Goal: Check status: Check status

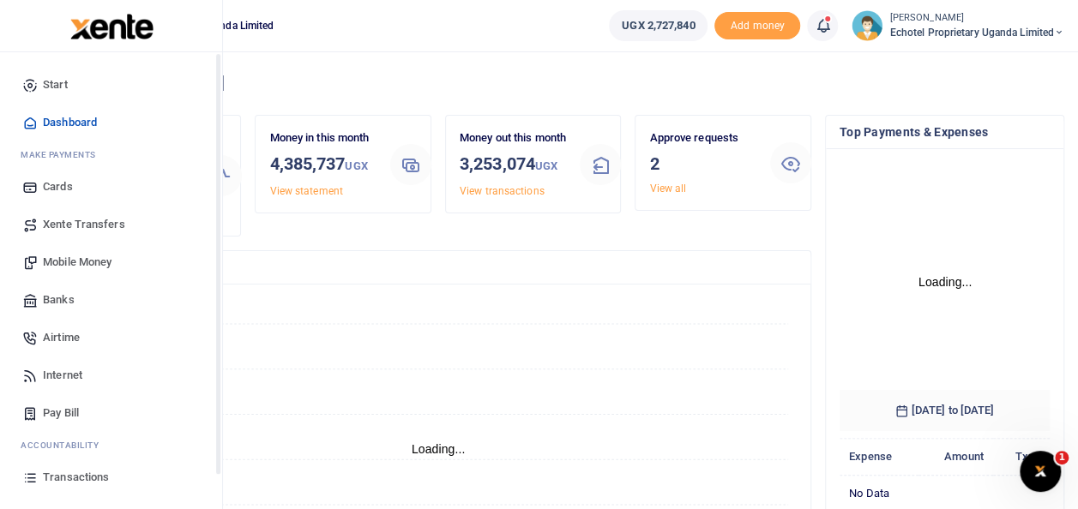
scroll to position [240, 197]
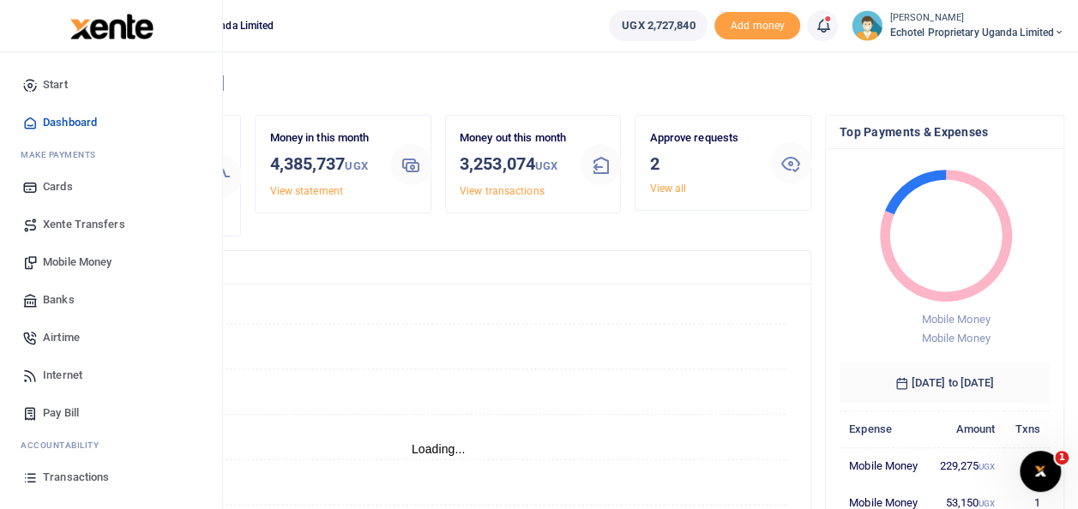
click at [67, 475] on span "Transactions" at bounding box center [76, 477] width 66 height 17
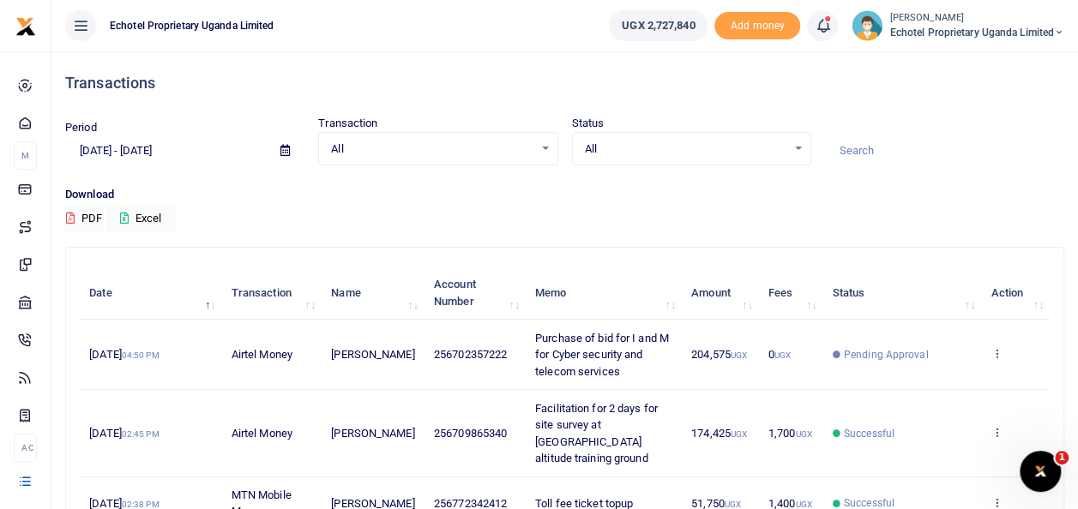
click at [547, 150] on div "All Select an option..." at bounding box center [438, 149] width 238 height 19
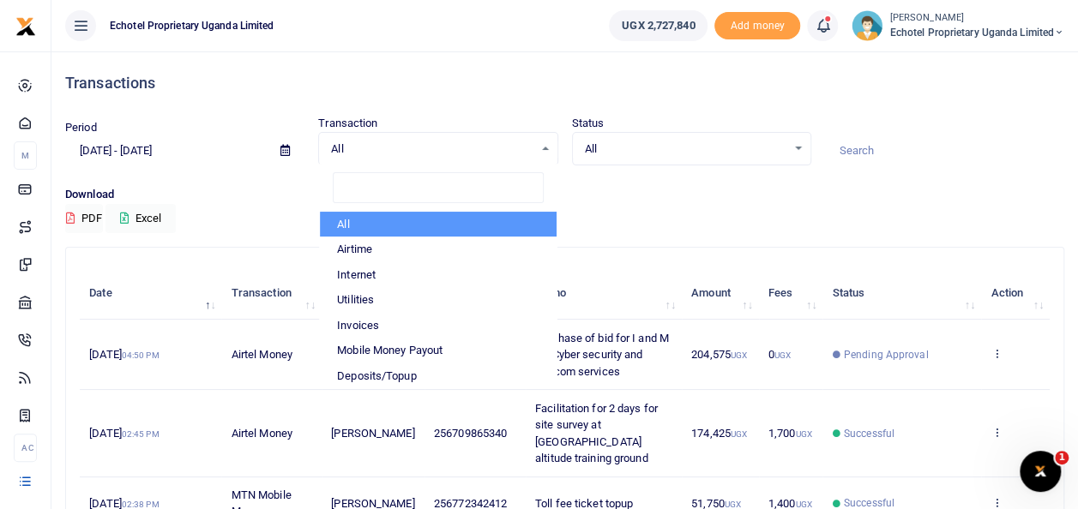
click at [799, 148] on div "All Select an option..." at bounding box center [692, 149] width 238 height 19
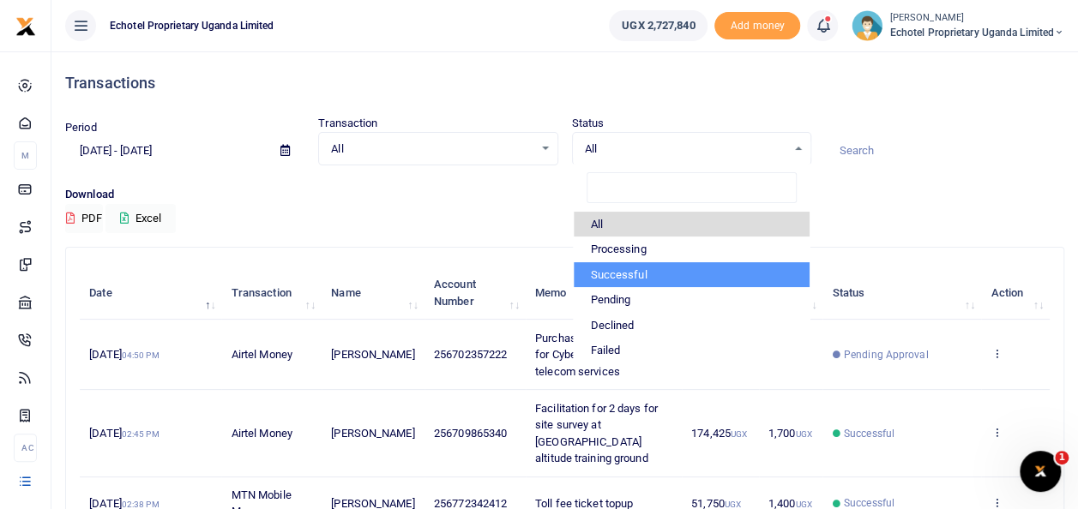
click at [630, 280] on li "Successful" at bounding box center [692, 275] width 236 height 26
select select "COMMITTED"
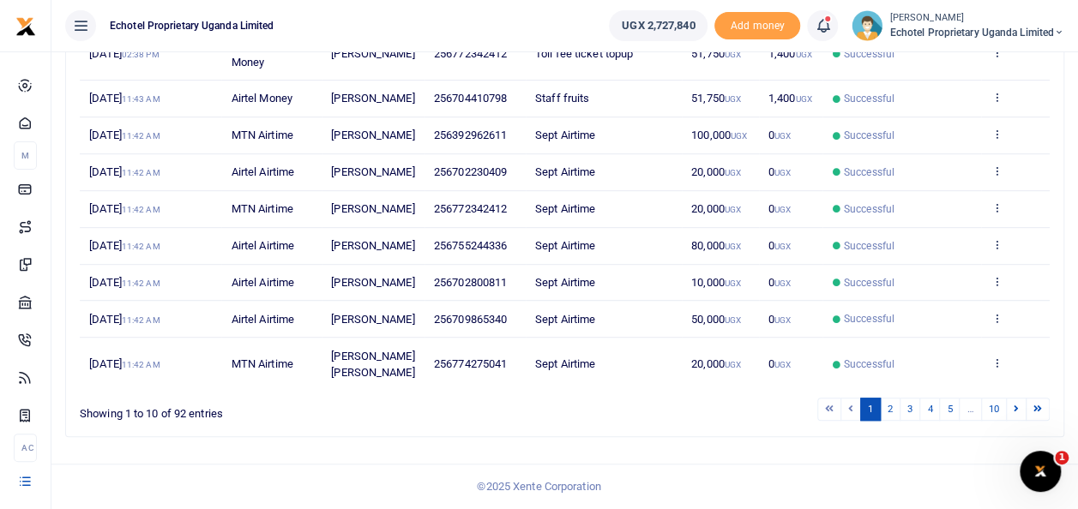
scroll to position [475, 0]
click at [895, 409] on link "2" at bounding box center [890, 409] width 21 height 23
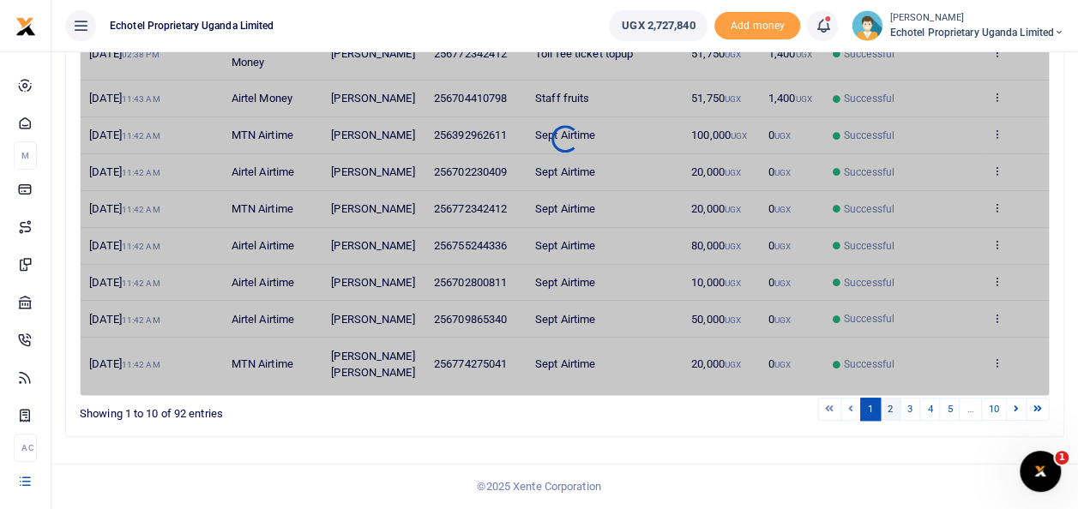
scroll to position [442, 0]
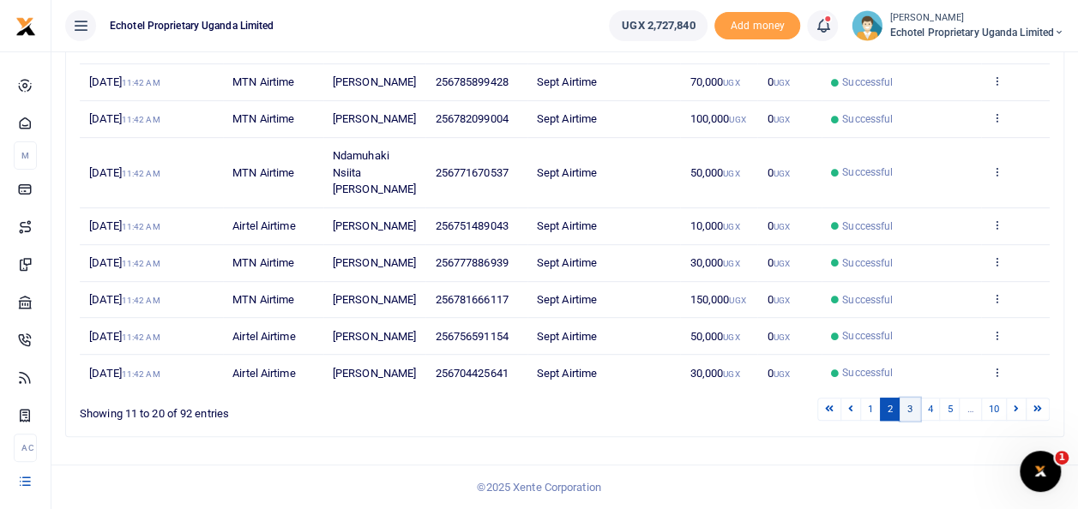
click at [912, 412] on link "3" at bounding box center [910, 409] width 21 height 23
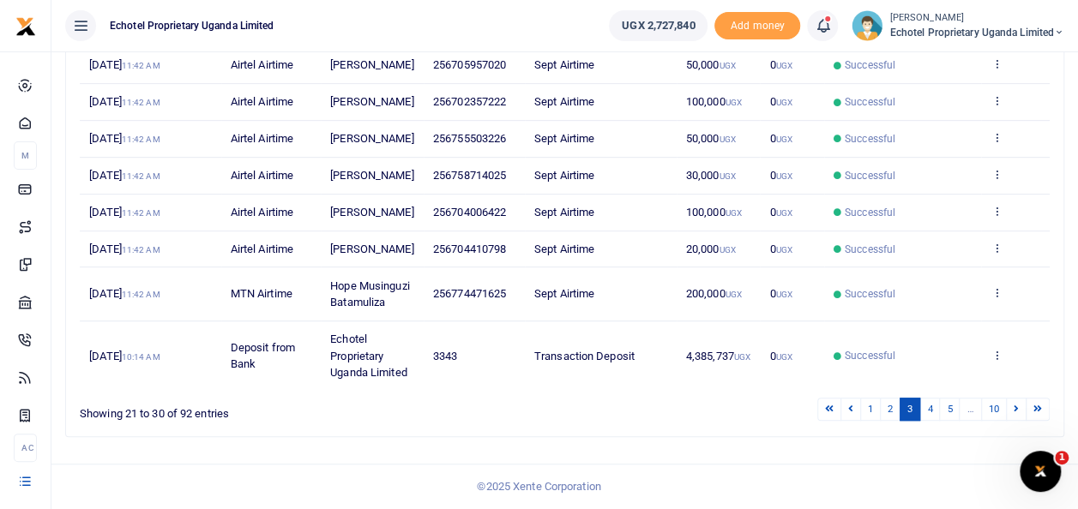
scroll to position [491, 0]
click at [933, 415] on link "4" at bounding box center [929, 409] width 21 height 23
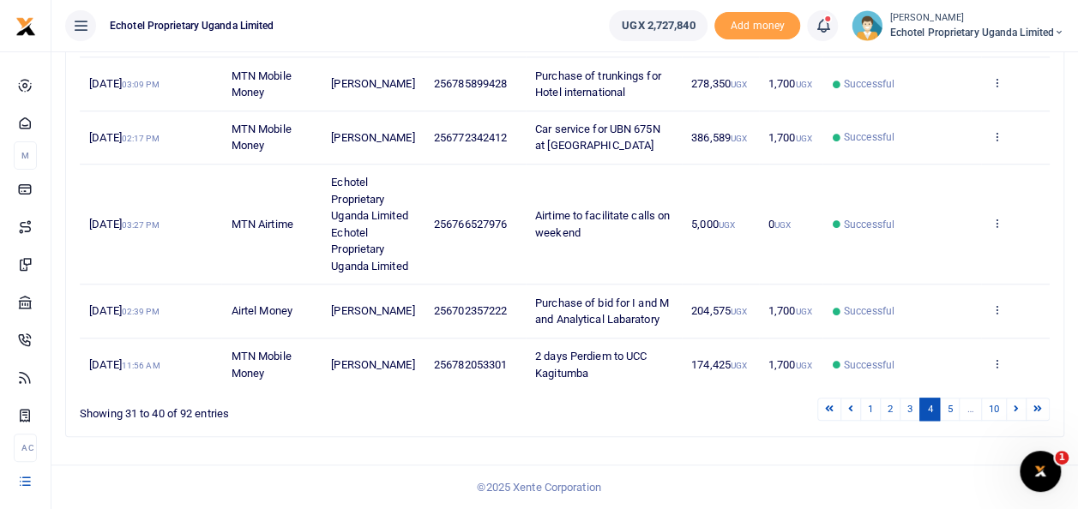
scroll to position [592, 0]
click at [913, 413] on link "3" at bounding box center [910, 409] width 21 height 23
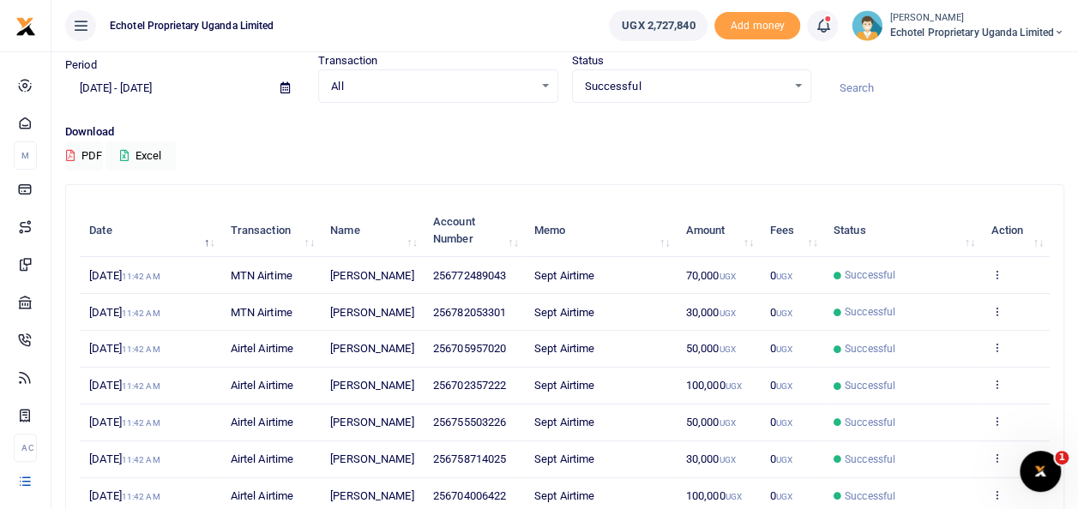
scroll to position [491, 0]
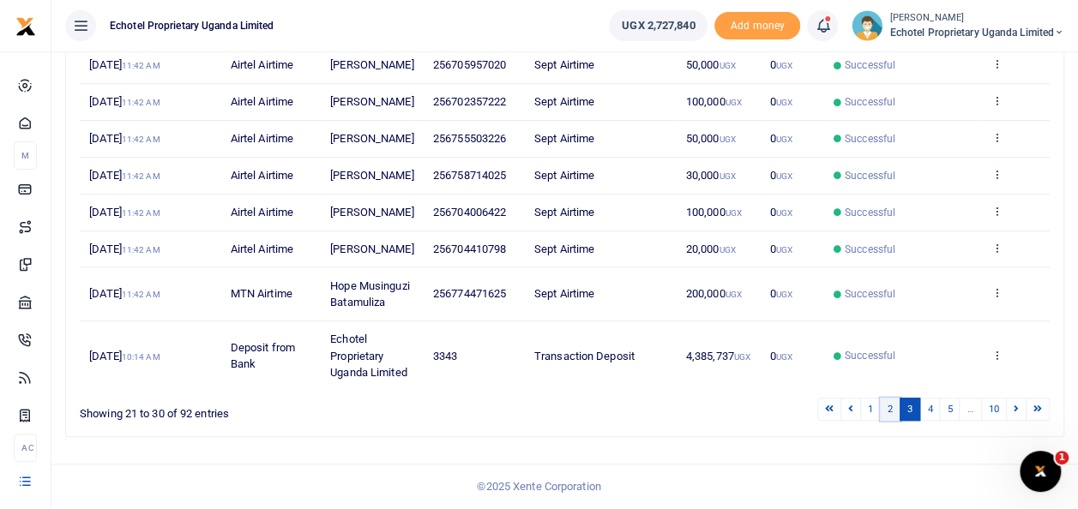
click at [892, 414] on link "2" at bounding box center [890, 409] width 21 height 23
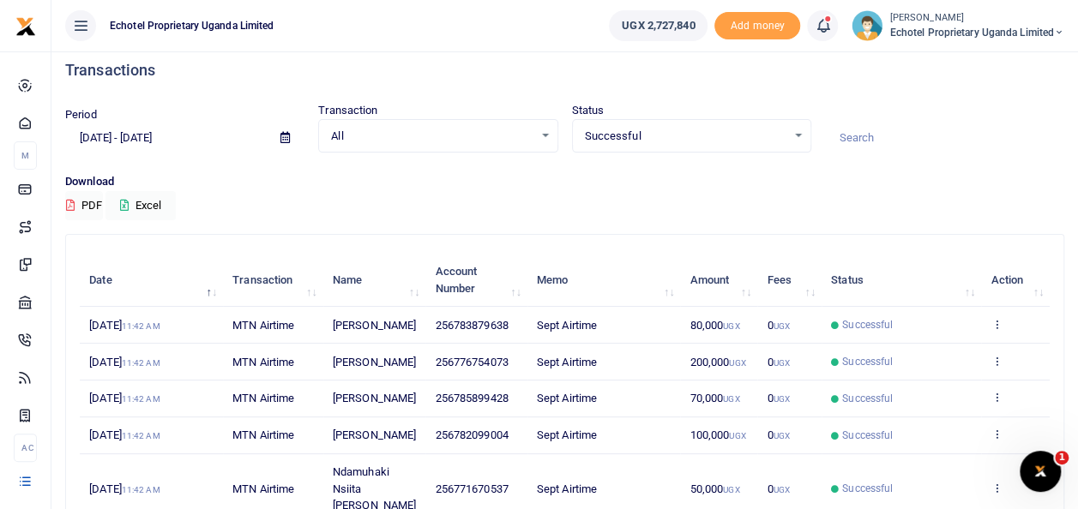
scroll to position [442, 0]
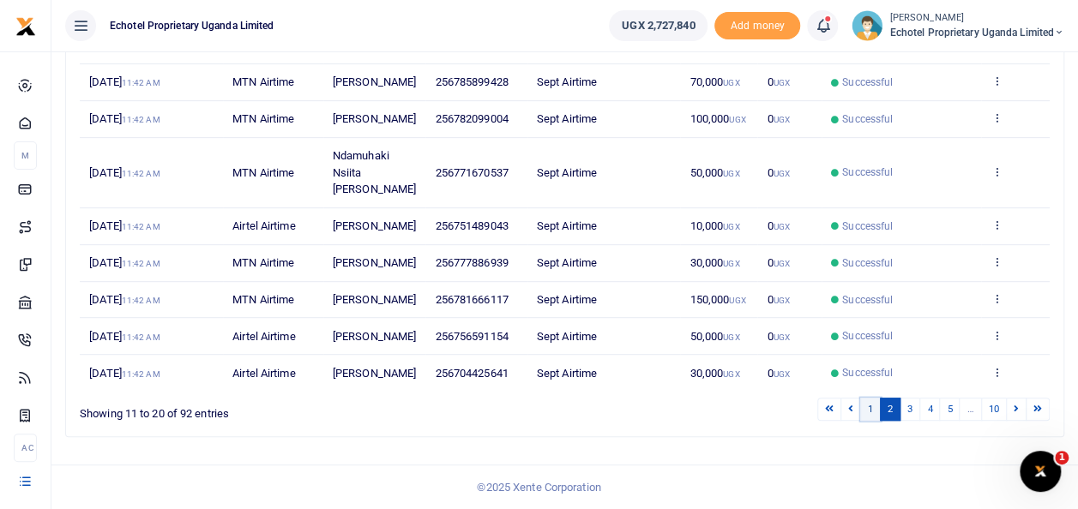
click at [874, 412] on link "1" at bounding box center [870, 409] width 21 height 23
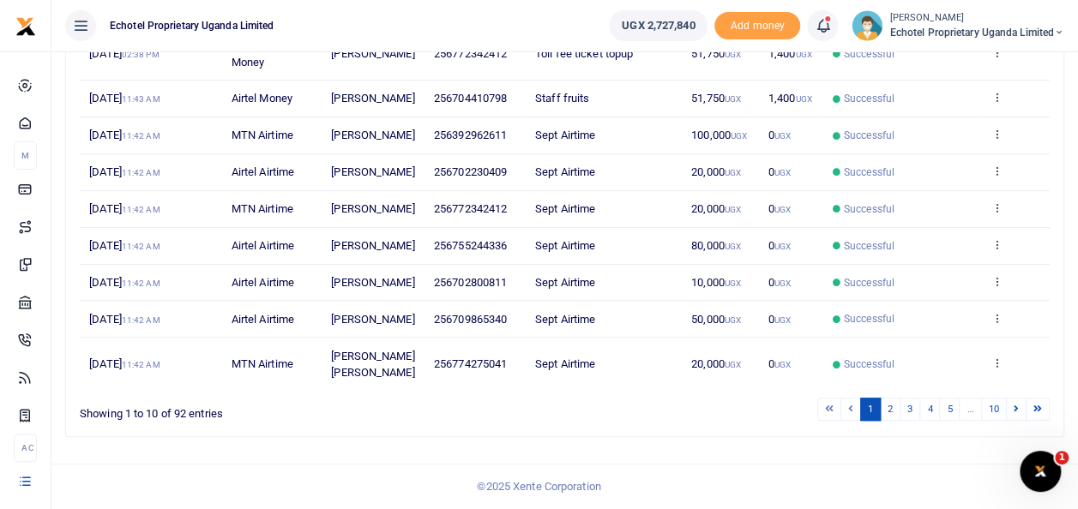
scroll to position [475, 0]
click at [894, 411] on link "2" at bounding box center [890, 409] width 21 height 23
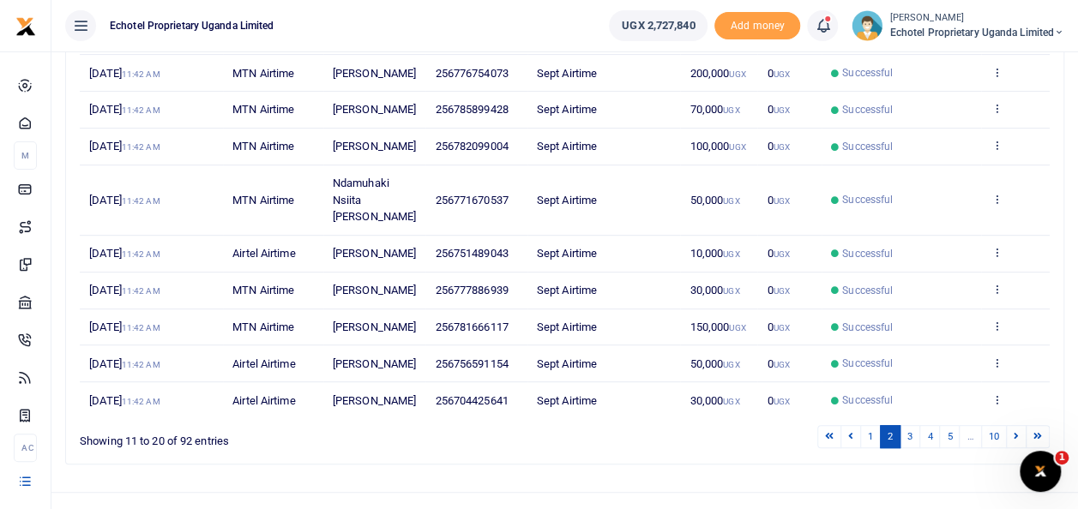
scroll to position [442, 0]
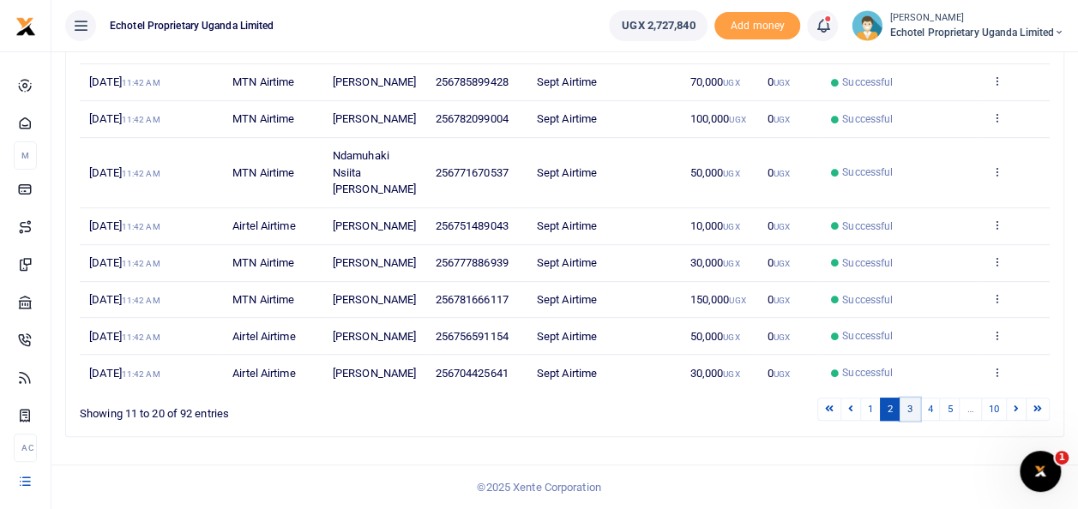
click at [914, 416] on link "3" at bounding box center [910, 409] width 21 height 23
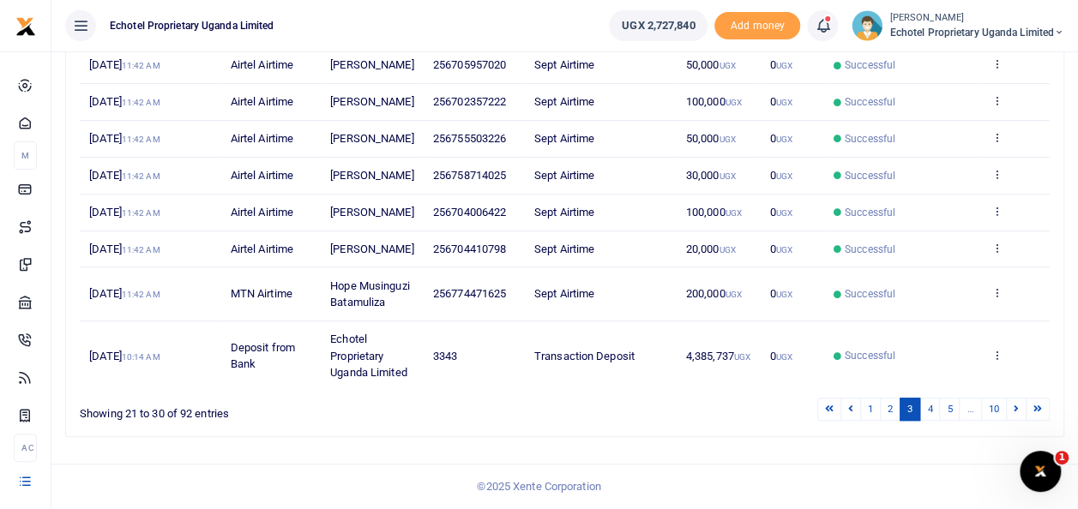
scroll to position [491, 0]
click at [936, 409] on link "4" at bounding box center [929, 409] width 21 height 23
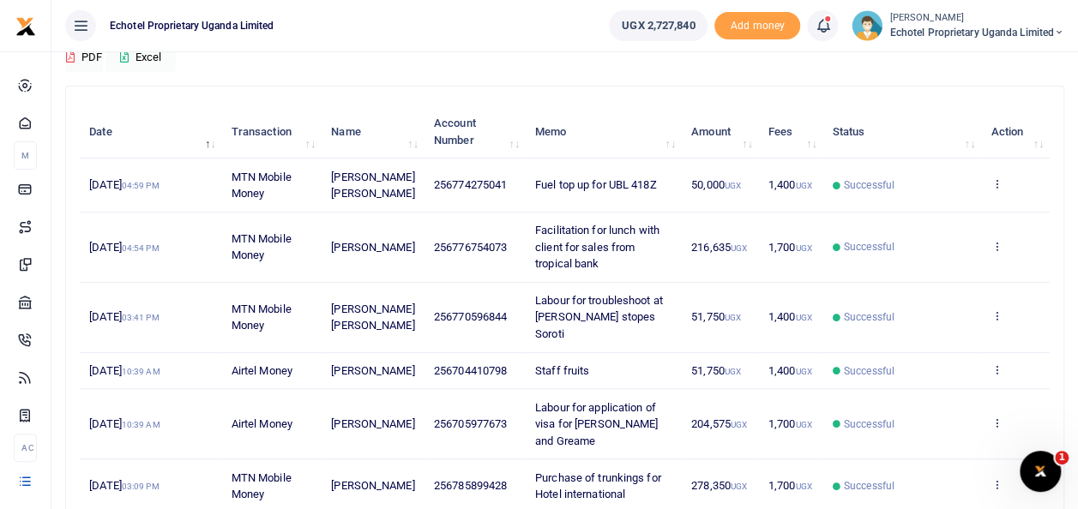
scroll to position [0, 0]
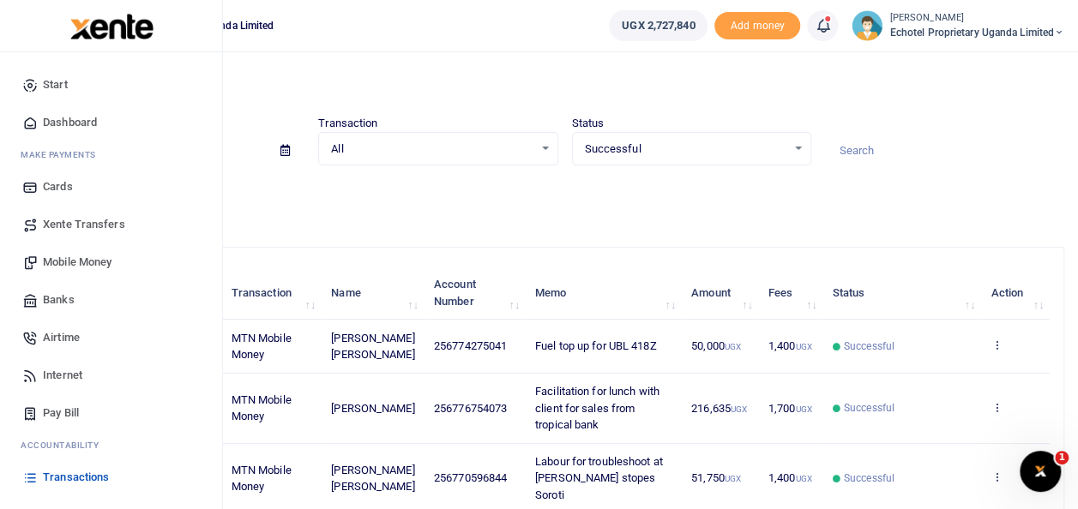
click at [56, 477] on span "Transactions" at bounding box center [76, 477] width 66 height 17
